Goal: Find contact information: Find contact information

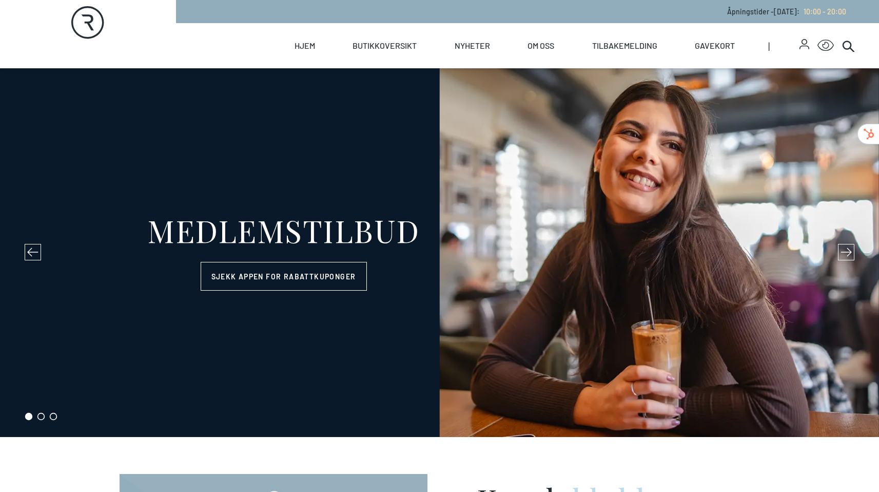
select select "NO"
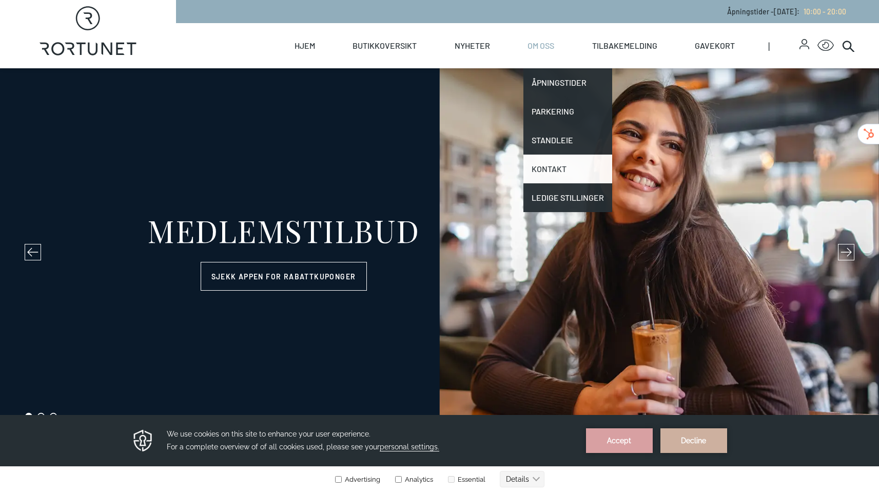
click at [549, 164] on link "Kontakt" at bounding box center [567, 168] width 89 height 29
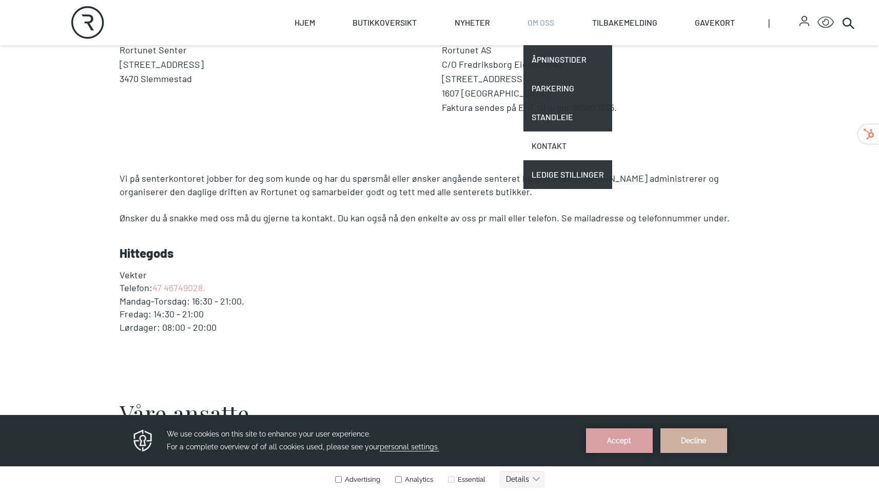
scroll to position [404, 0]
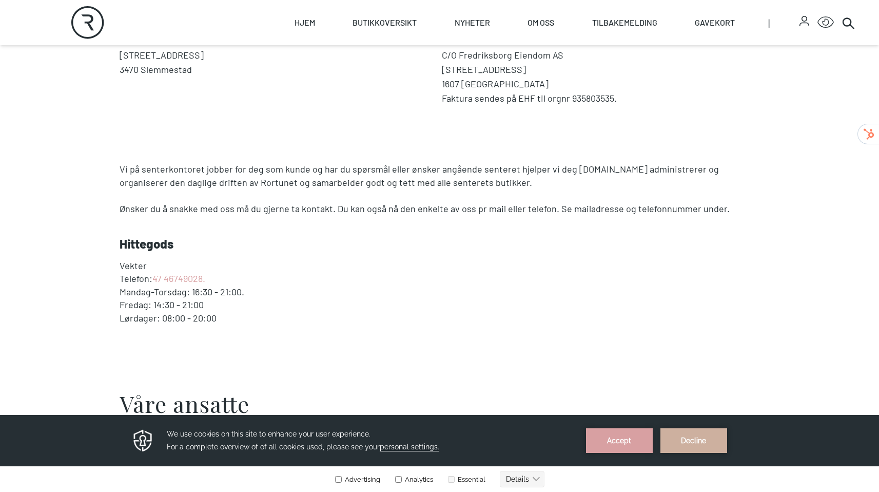
click at [482, 87] on address "Rortunet AS C/O Fredriksborg Eiendom AS [STREET_ADDRESS] 1607 FREDRIKSTAD Faktu…" at bounding box center [601, 69] width 318 height 72
click at [559, 89] on address "Rortunet AS C/O Fredriksborg Eiendom AS [STREET_ADDRESS] 1607 FREDRIKSTAD Faktu…" at bounding box center [601, 69] width 318 height 72
copy address "Fredriksborg Eiendom AS"
